Goal: Task Accomplishment & Management: Manage account settings

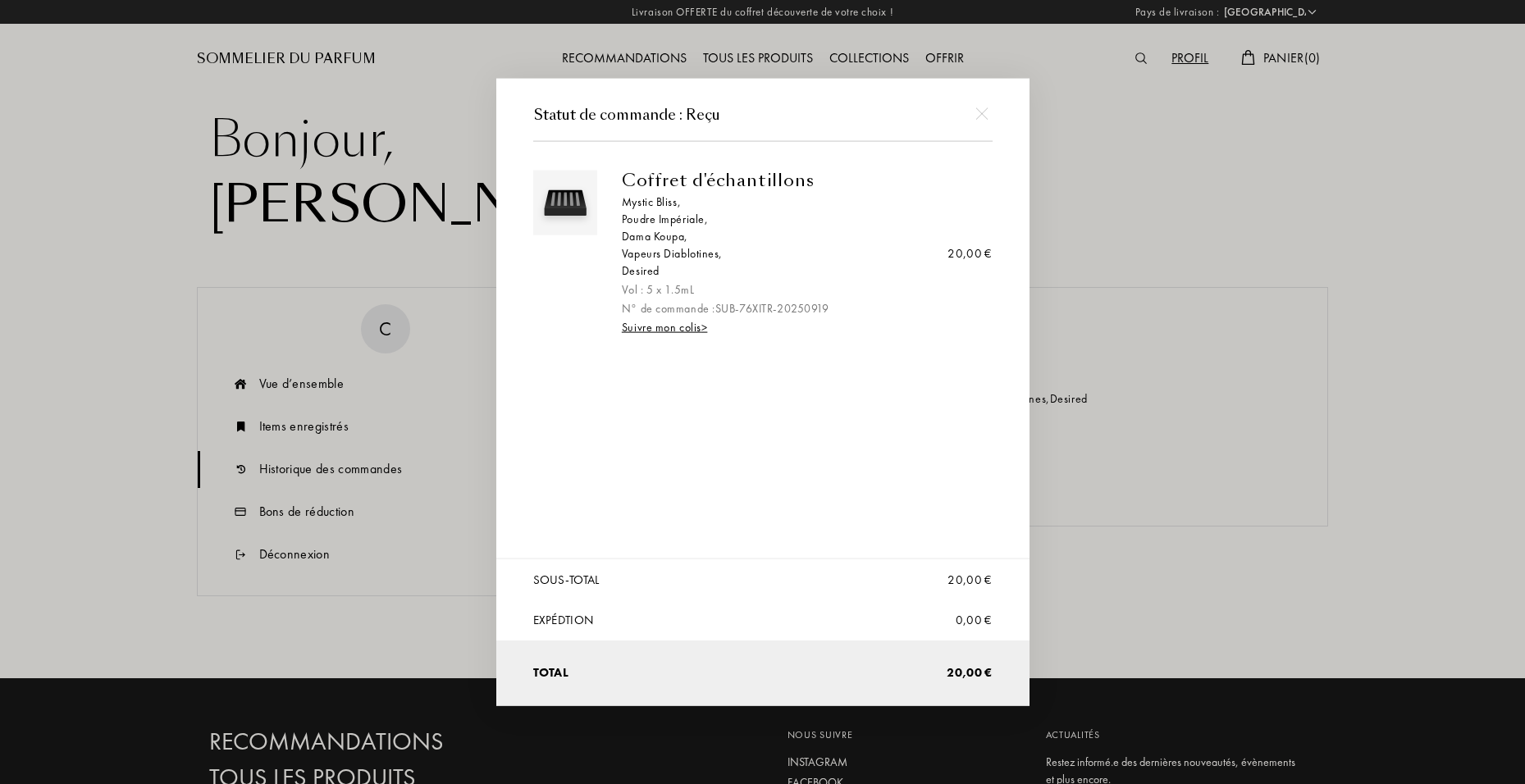
select select "FR"
click at [1092, 365] on div at bounding box center [765, 392] width 1530 height 784
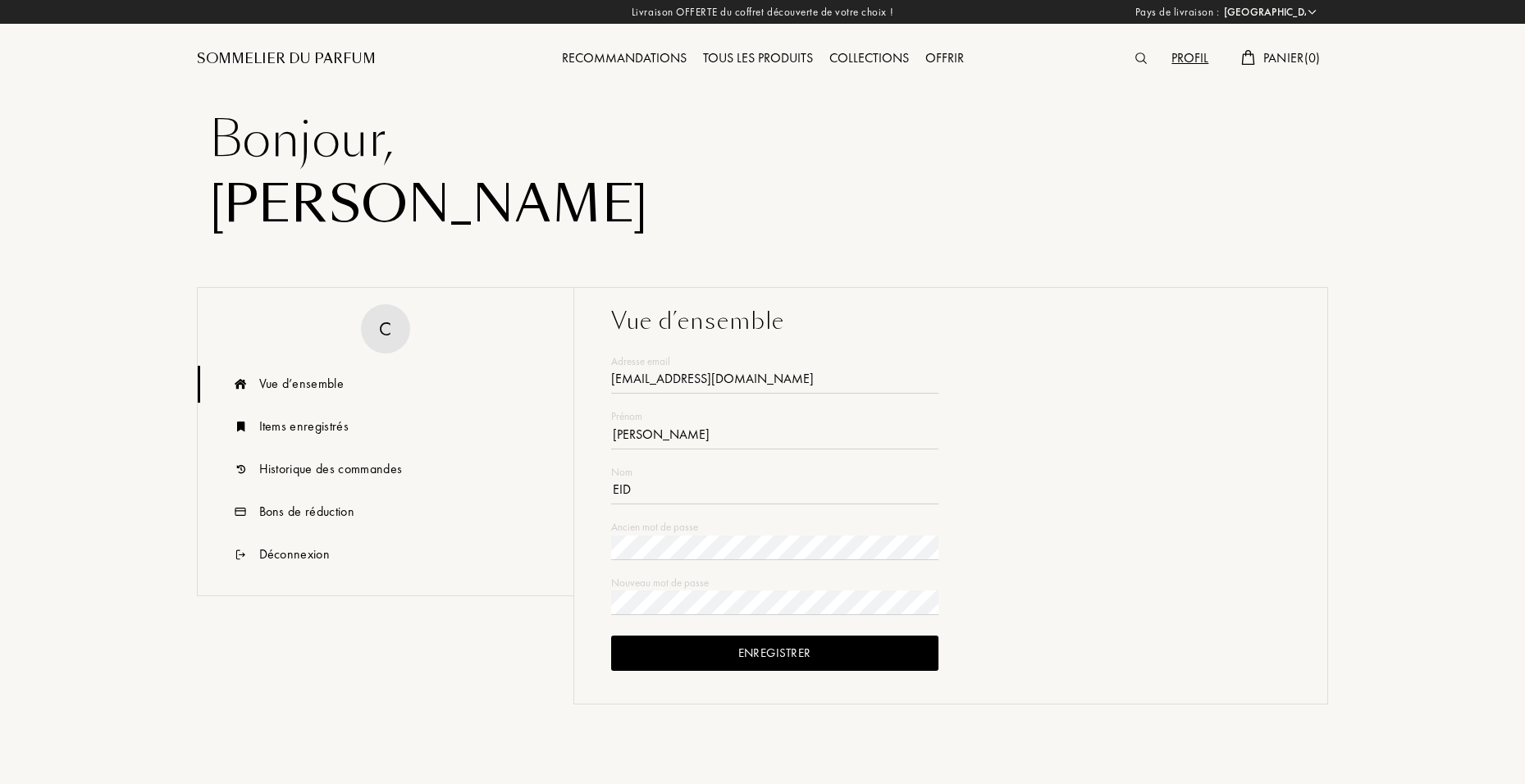
select select "FR"
click at [338, 517] on div "Bons de réduction" at bounding box center [307, 511] width 95 height 20
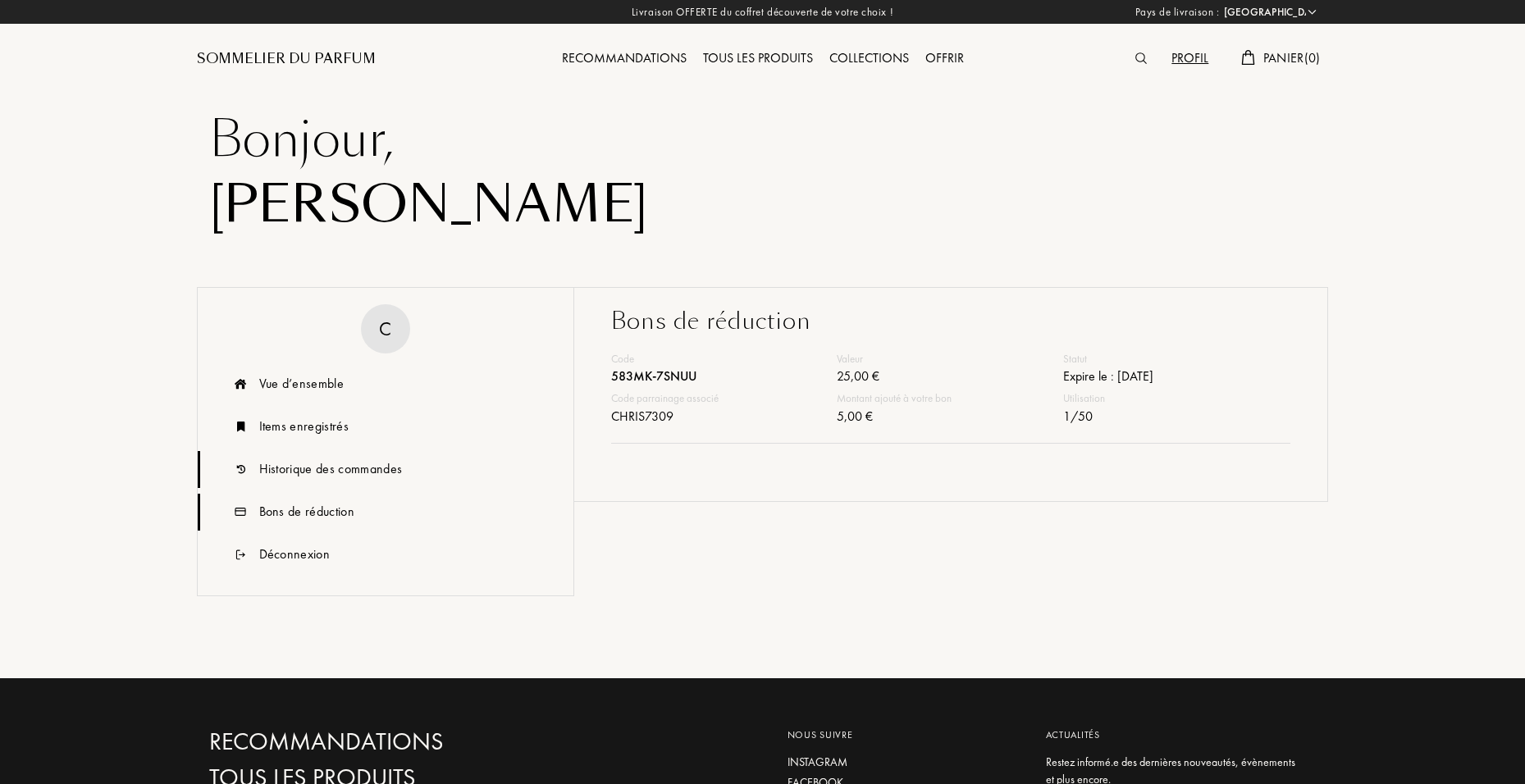
click at [309, 472] on div "Historique des commandes" at bounding box center [331, 469] width 143 height 20
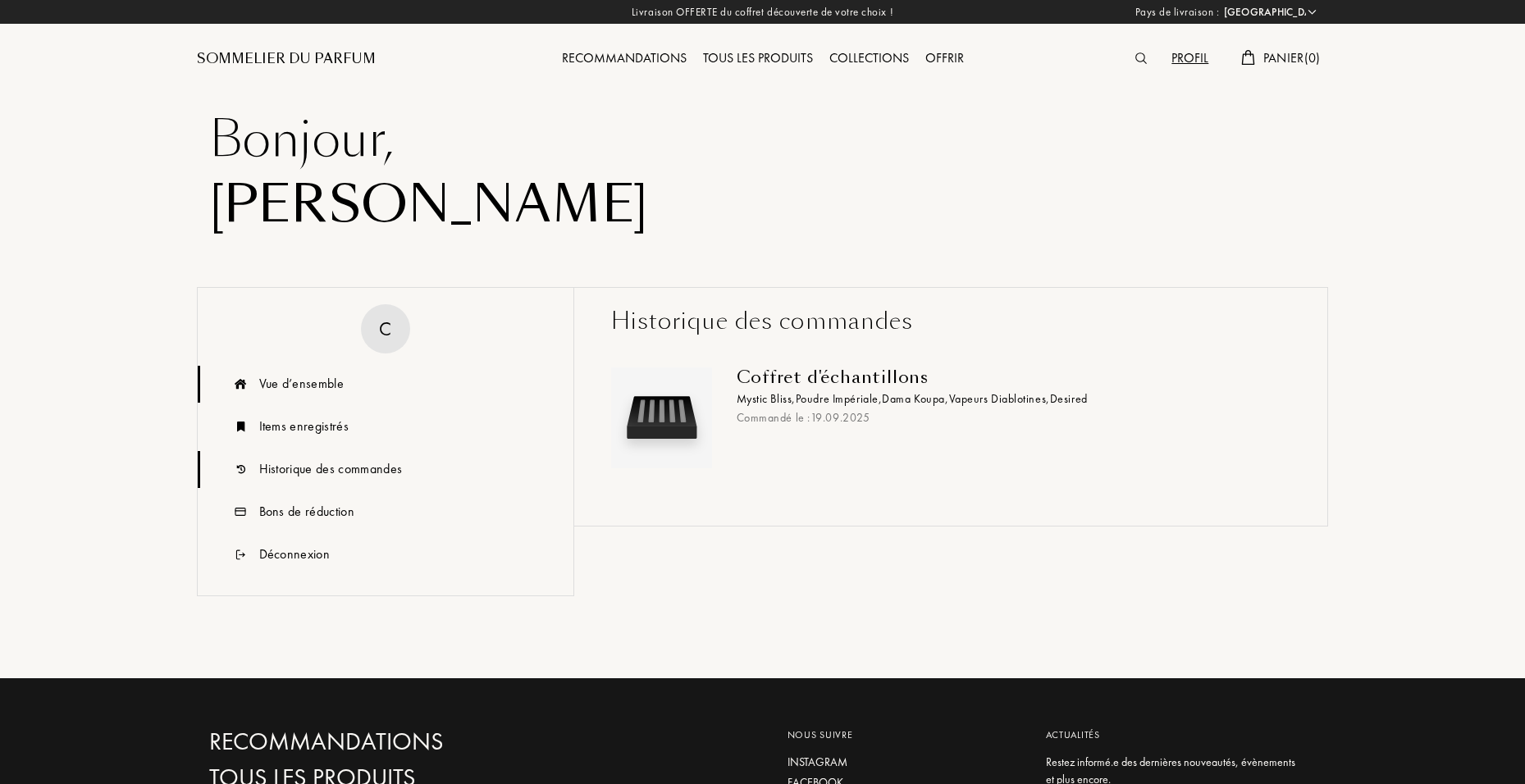
click at [288, 393] on div "Vue d’ensemble" at bounding box center [302, 384] width 85 height 20
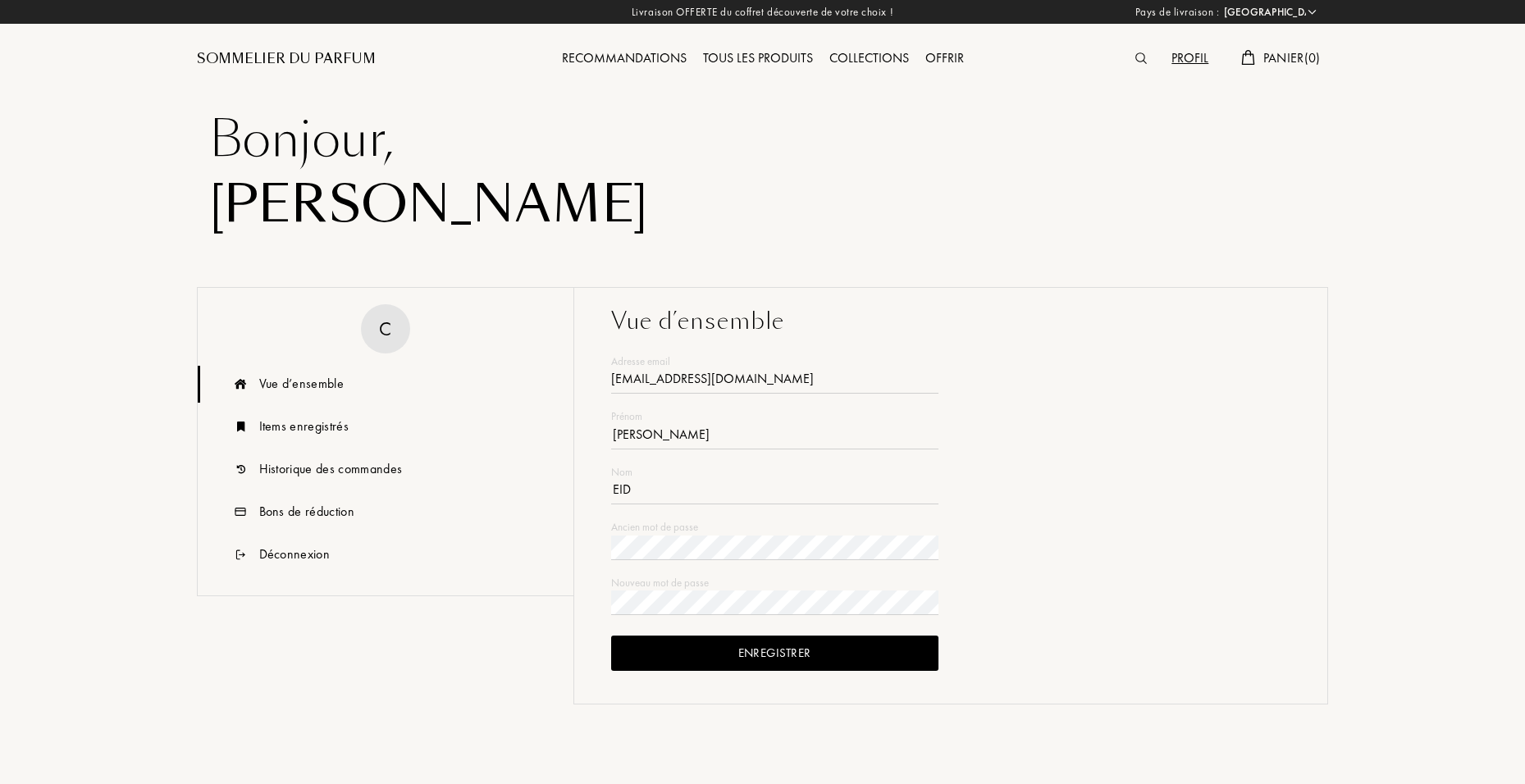
click at [653, 55] on div "Recommandations" at bounding box center [624, 59] width 141 height 22
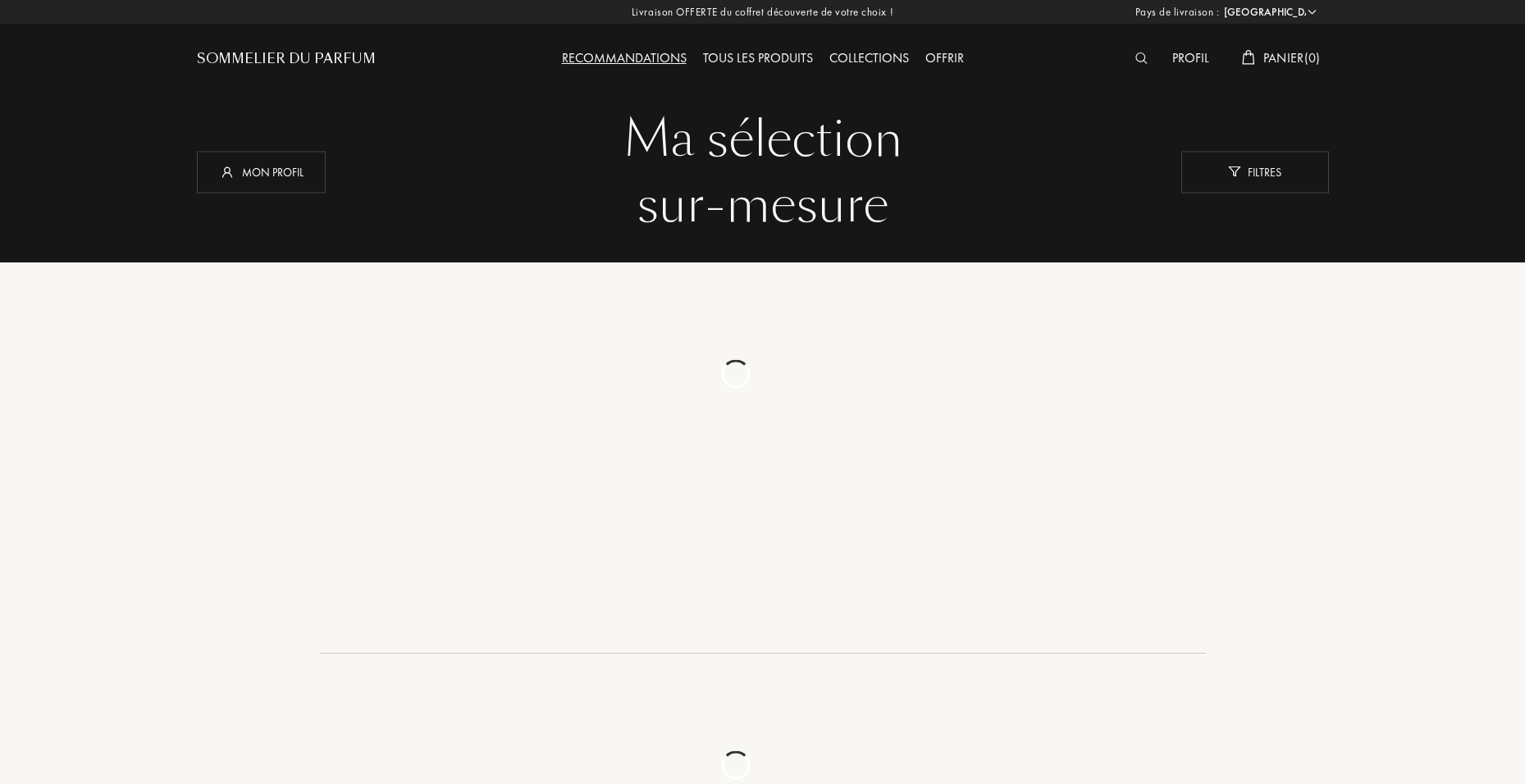
select select "FR"
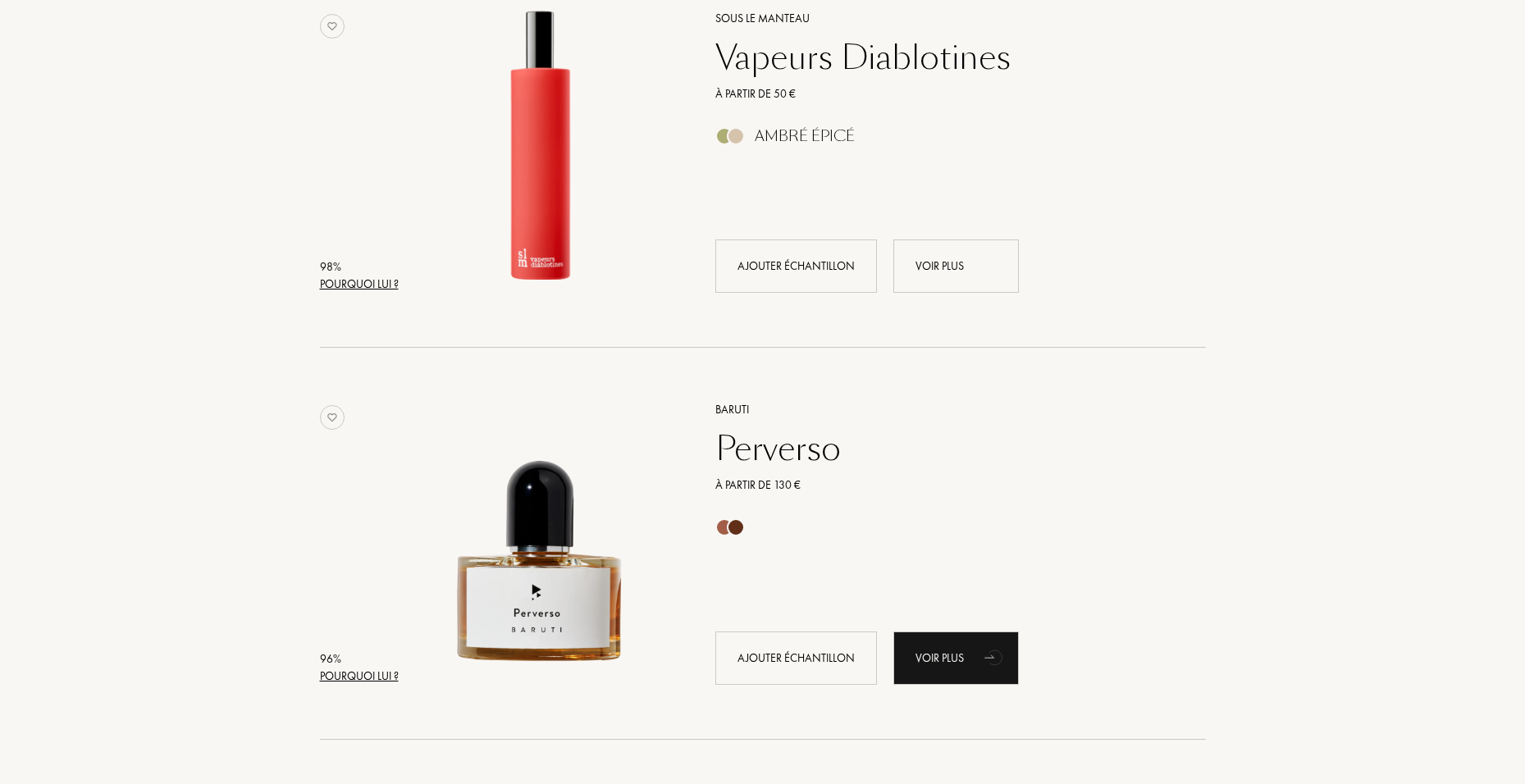
scroll to position [82, 0]
